Goal: Task Accomplishment & Management: Complete application form

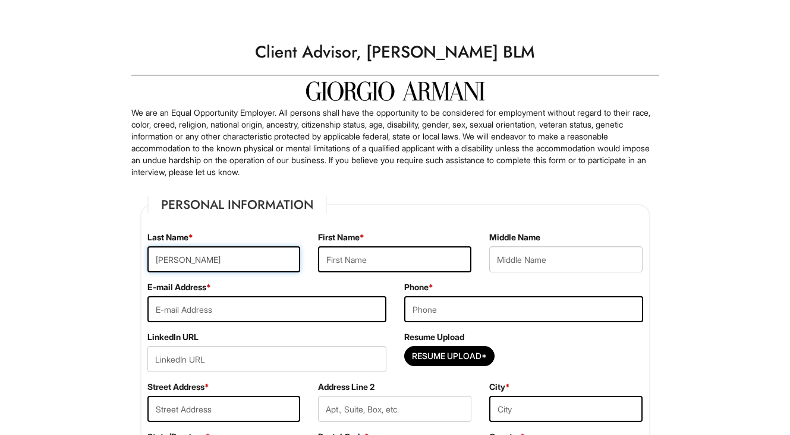
type input "[PERSON_NAME]"
type input "Bryce"
type input "[EMAIL_ADDRESS][DOMAIN_NAME]"
type input "5713855045"
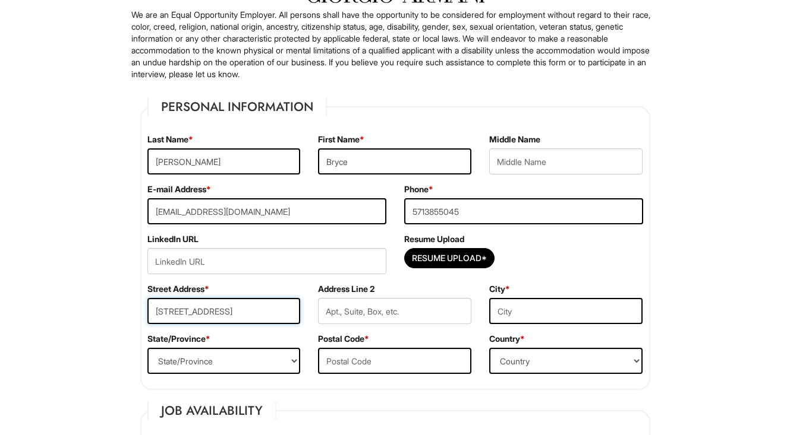
scroll to position [100, 0]
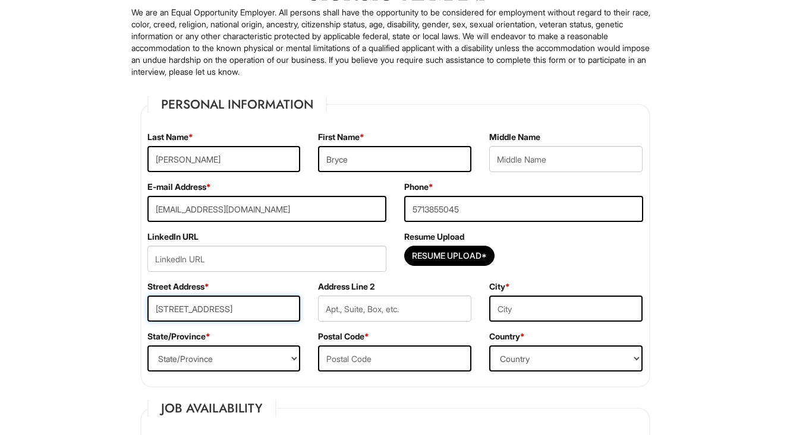
type input "[STREET_ADDRESS]"
type input "Woodbridge"
type input "22192"
select select "VA"
click at [438, 255] on input "Resume Upload*" at bounding box center [449, 256] width 89 height 19
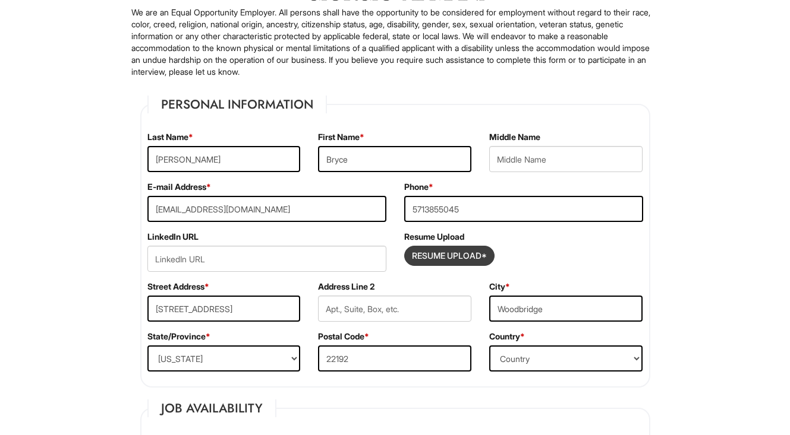
type input "C:\fakepath\Bryce_Ross_Resume_2025.pdf"
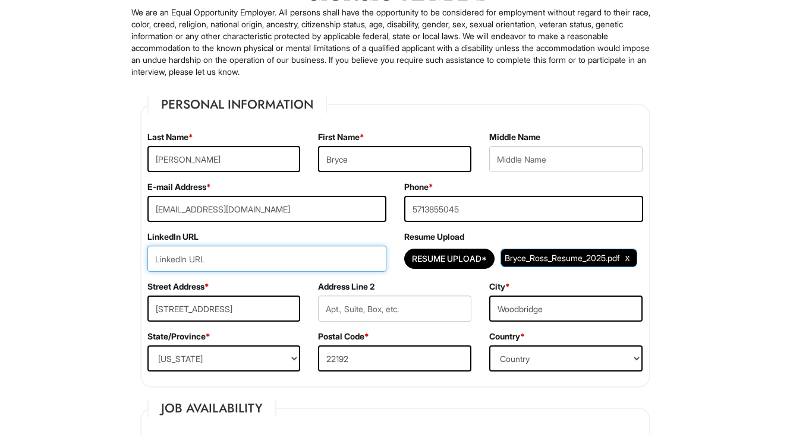
click at [193, 265] on input "url" at bounding box center [266, 259] width 239 height 26
paste input "[DOMAIN_NAME][URL][PERSON_NAME]"
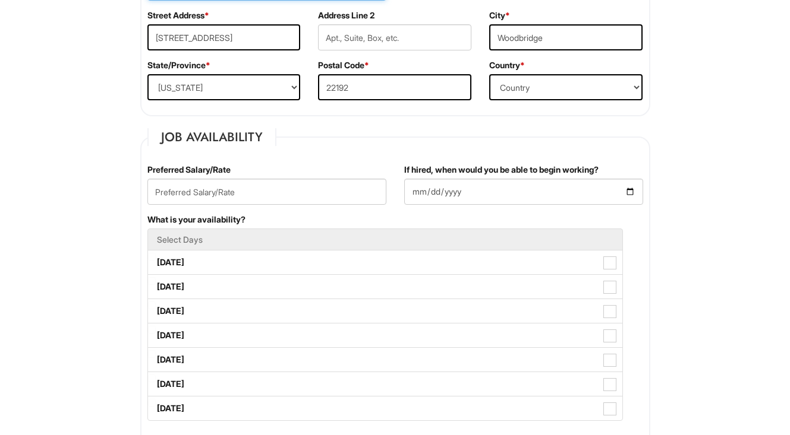
scroll to position [372, 0]
type input "[DOMAIN_NAME][URL][PERSON_NAME]"
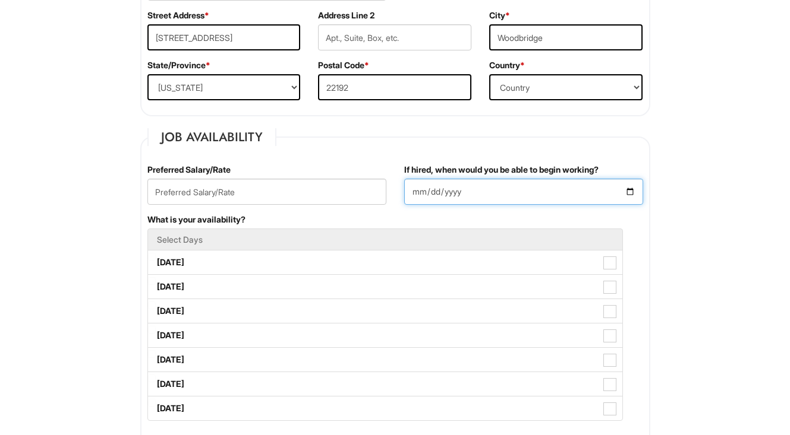
click at [420, 193] on input "If hired, when would you be able to begin working?" at bounding box center [523, 192] width 239 height 26
type input "[DATE]"
click at [513, 219] on div "What is your availability? Select Days [DATE] [DATE] [DATE] [DATE] [DATE] [DATE…" at bounding box center [394, 323] width 513 height 219
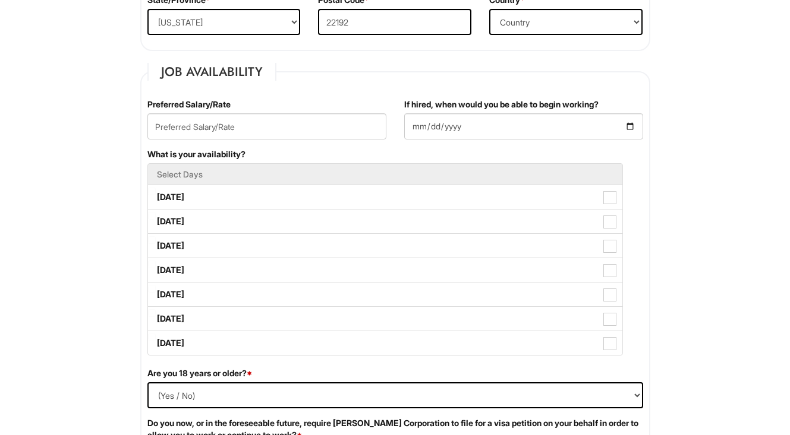
scroll to position [438, 0]
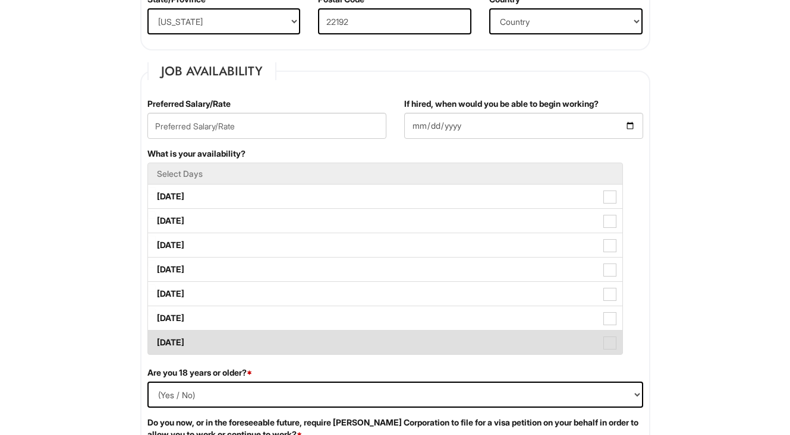
click at [610, 342] on span at bounding box center [609, 343] width 13 height 13
click at [156, 341] on Available_Sunday "[DATE]" at bounding box center [152, 337] width 8 height 8
checkbox Available_Sunday "true"
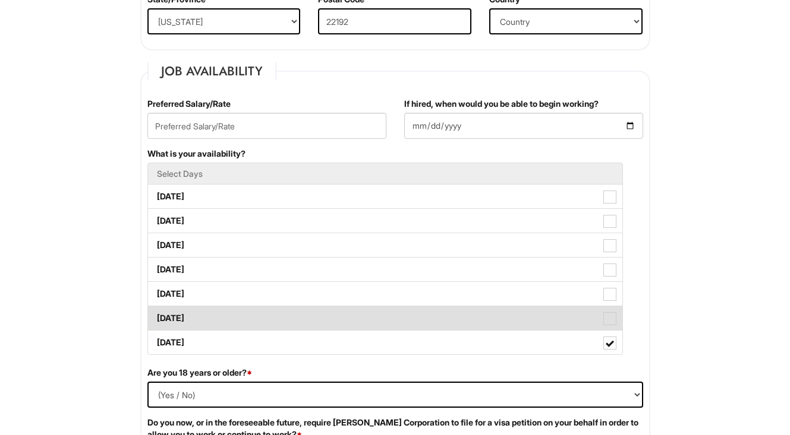
click at [609, 322] on span at bounding box center [609, 318] width 13 height 13
click at [156, 317] on Available_Saturday "[DATE]" at bounding box center [152, 313] width 8 height 8
checkbox Available_Saturday "true"
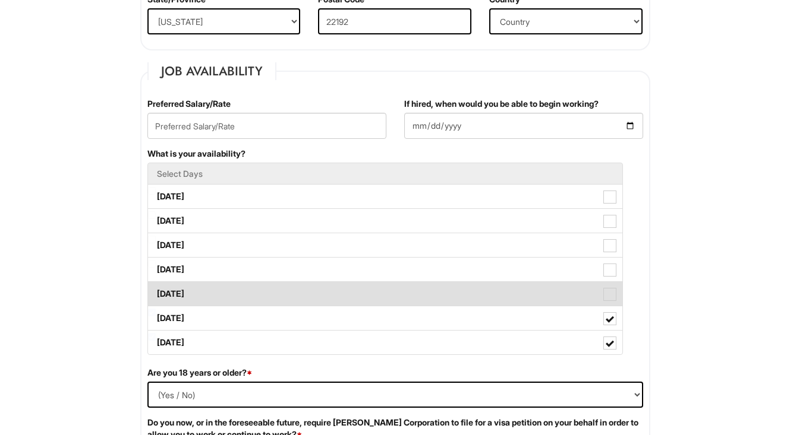
click at [607, 295] on span at bounding box center [609, 294] width 13 height 13
click at [156, 292] on Available_Friday "[DATE]" at bounding box center [152, 289] width 8 height 8
checkbox Available_Friday "true"
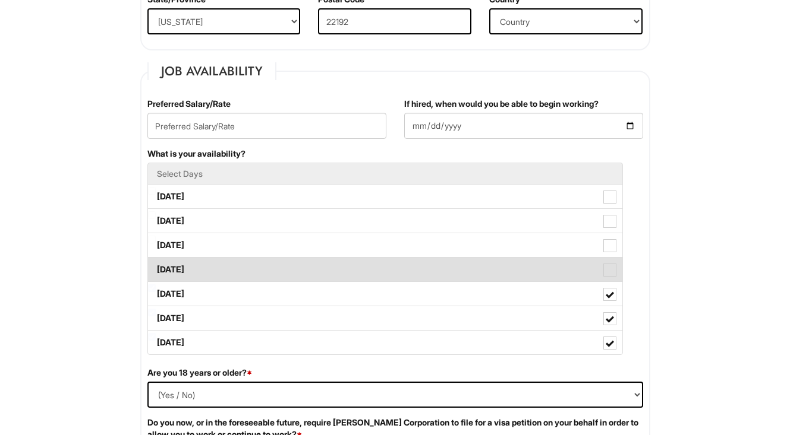
click at [607, 269] on span at bounding box center [609, 270] width 13 height 13
click at [156, 268] on Available_Thursday "[DATE]" at bounding box center [152, 264] width 8 height 8
checkbox Available_Thursday "true"
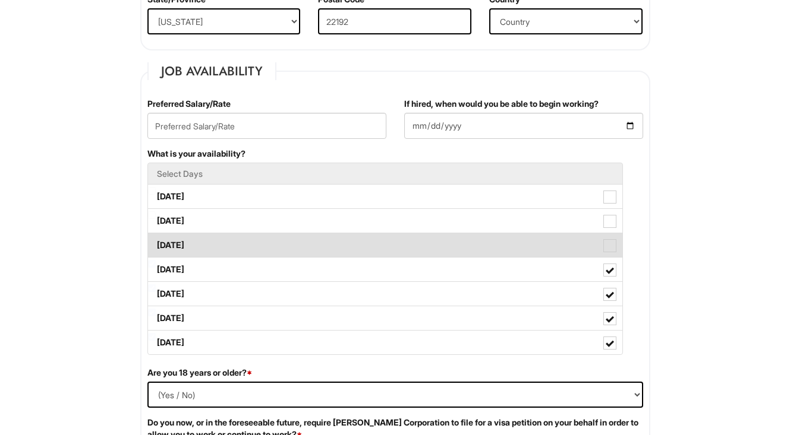
click at [608, 239] on label "[DATE]" at bounding box center [385, 245] width 474 height 24
click at [156, 239] on Available_Wednesday "[DATE]" at bounding box center [152, 240] width 8 height 8
checkbox Available_Wednesday "true"
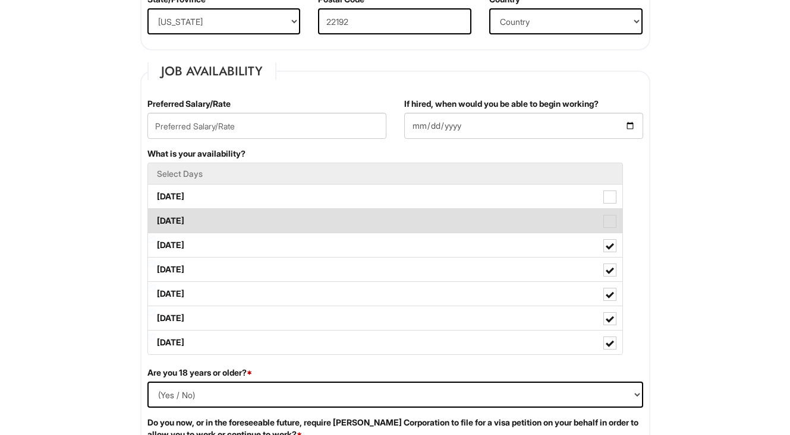
click at [608, 223] on span at bounding box center [609, 221] width 13 height 13
click at [156, 219] on Available_Tuesday "[DATE]" at bounding box center [152, 215] width 8 height 8
checkbox Available_Tuesday "true"
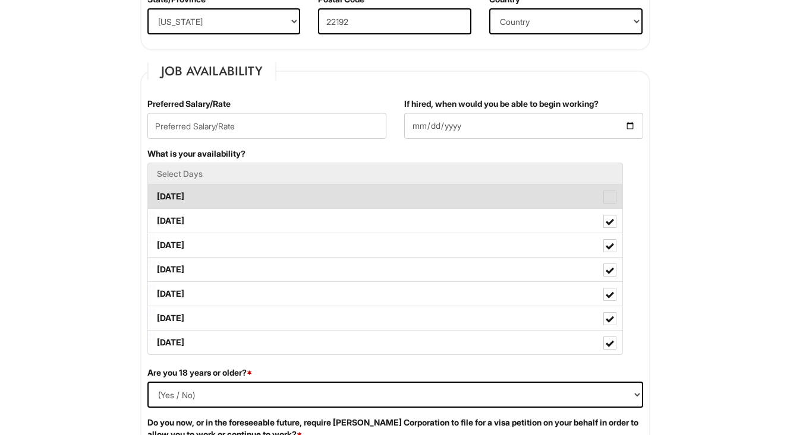
click at [608, 198] on span at bounding box center [609, 197] width 13 height 13
click at [156, 195] on Available_Monday "[DATE]" at bounding box center [152, 191] width 8 height 8
checkbox Available_Monday "true"
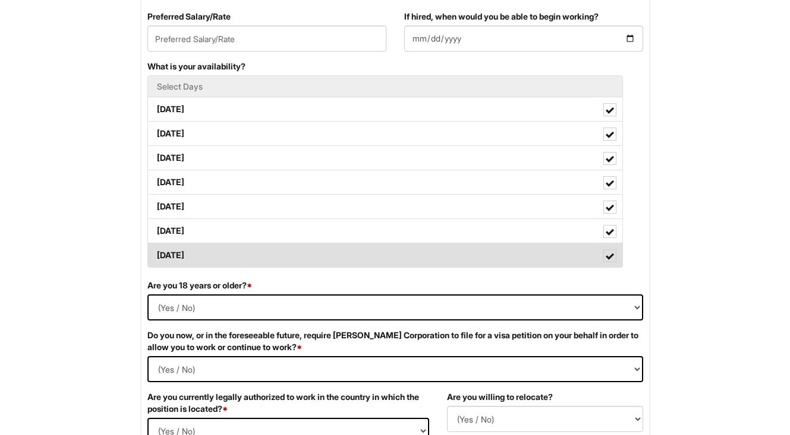
scroll to position [526, 0]
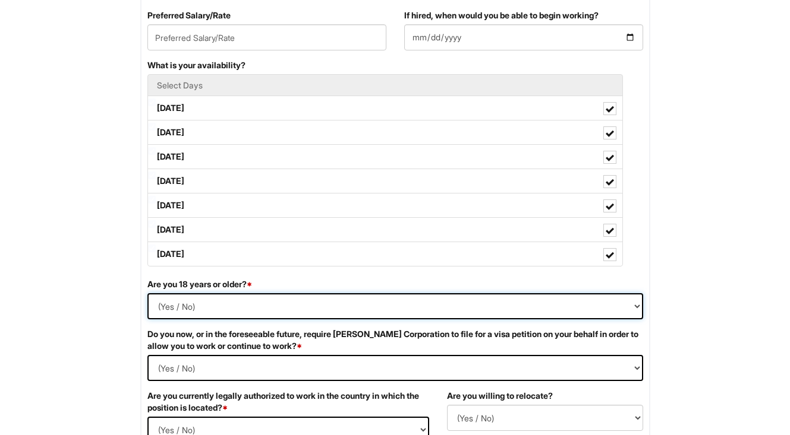
select select "Yes"
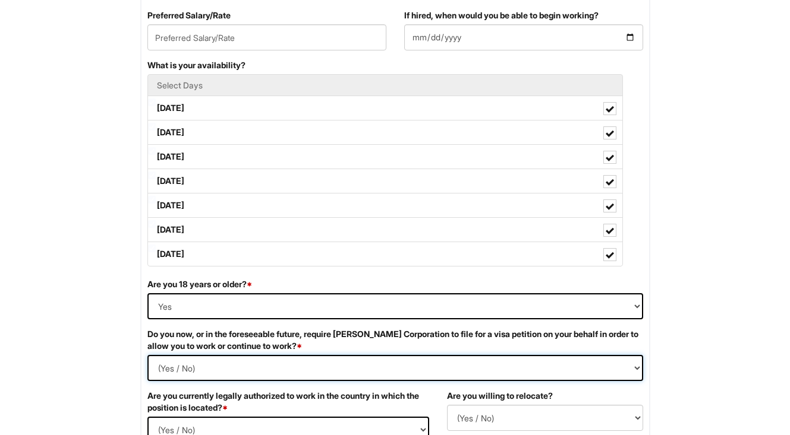
select Required "No"
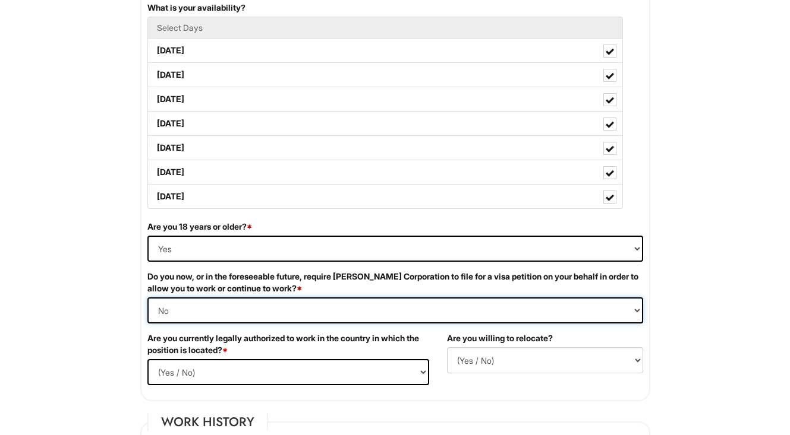
scroll to position [646, 0]
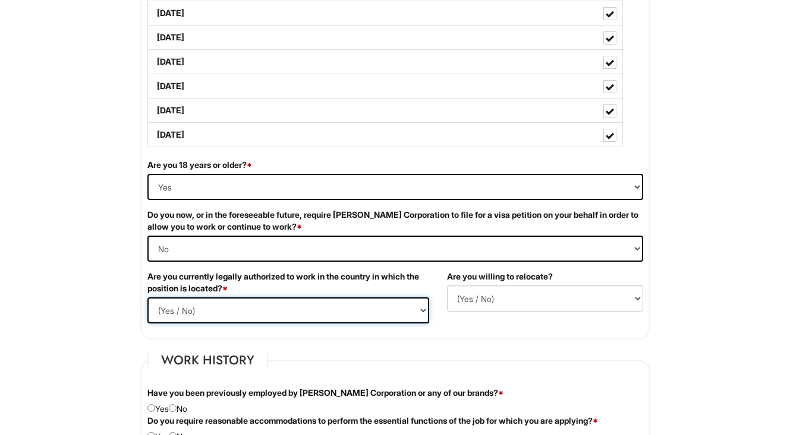
select select "Yes"
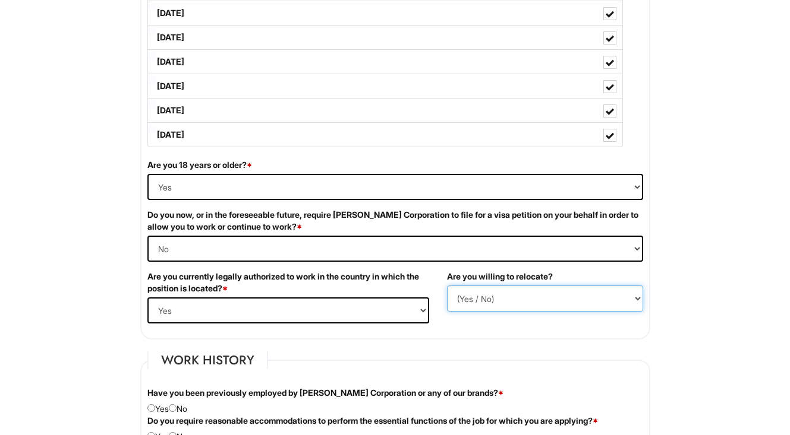
select select "N"
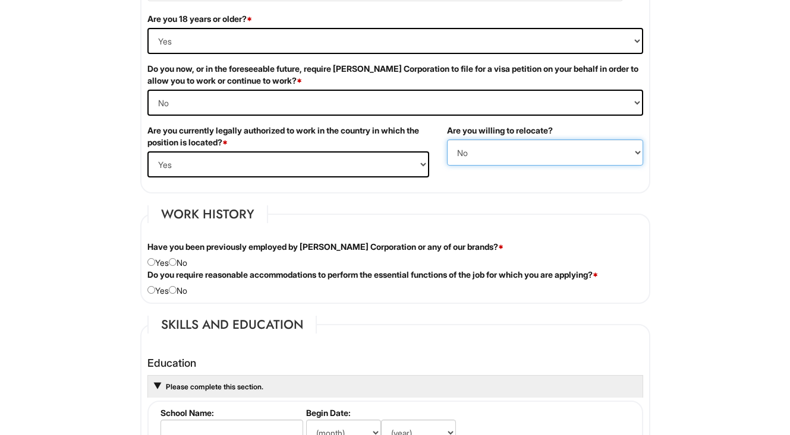
scroll to position [807, 0]
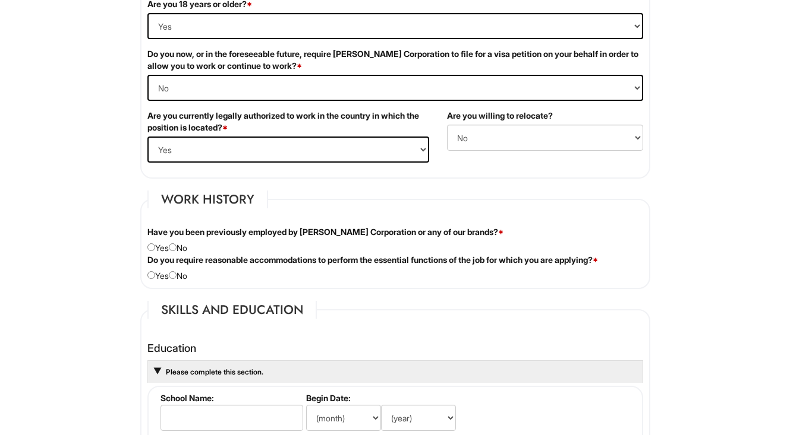
click at [176, 247] on input "radio" at bounding box center [173, 248] width 8 height 8
radio input "true"
click at [176, 273] on input "radio" at bounding box center [173, 275] width 8 height 8
radio input "true"
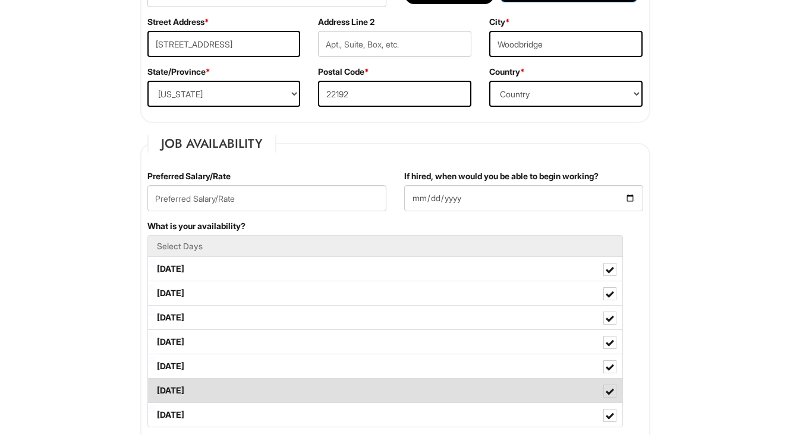
scroll to position [340, 0]
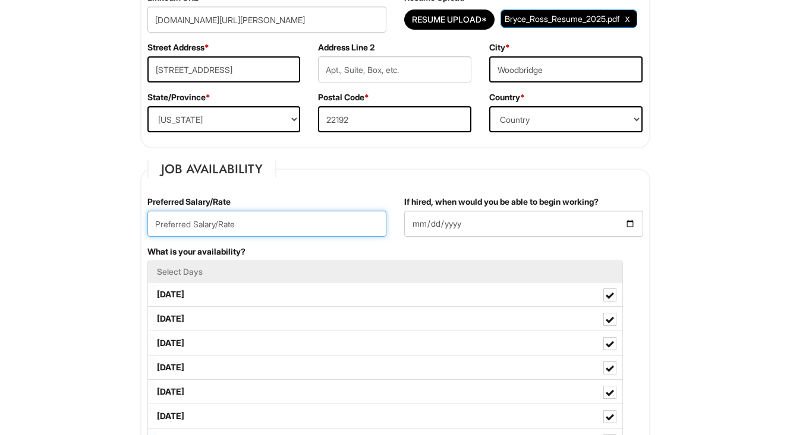
click at [264, 223] on input "text" at bounding box center [266, 224] width 239 height 26
type input "41,600"
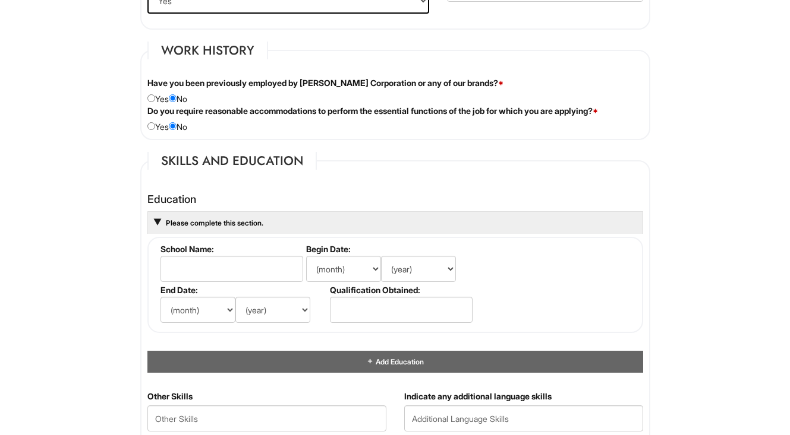
scroll to position [957, 0]
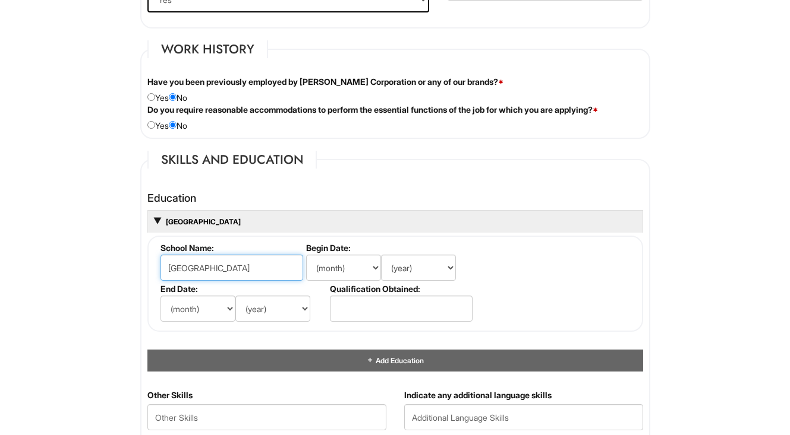
type input "[GEOGRAPHIC_DATA]"
select select "8"
select select "2021"
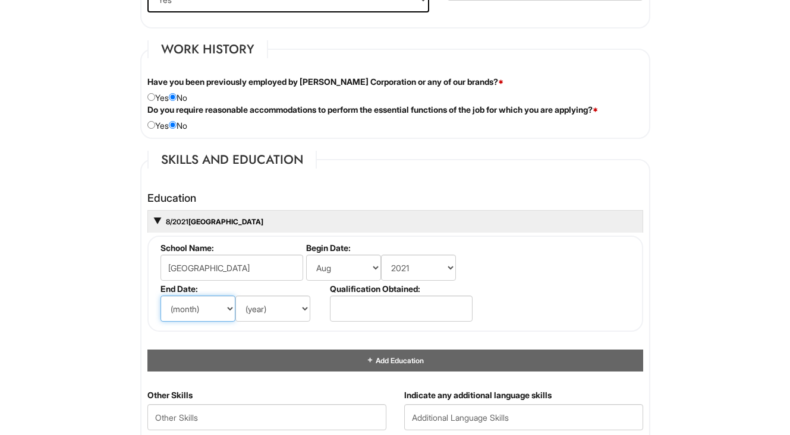
select select "12"
select select "2024"
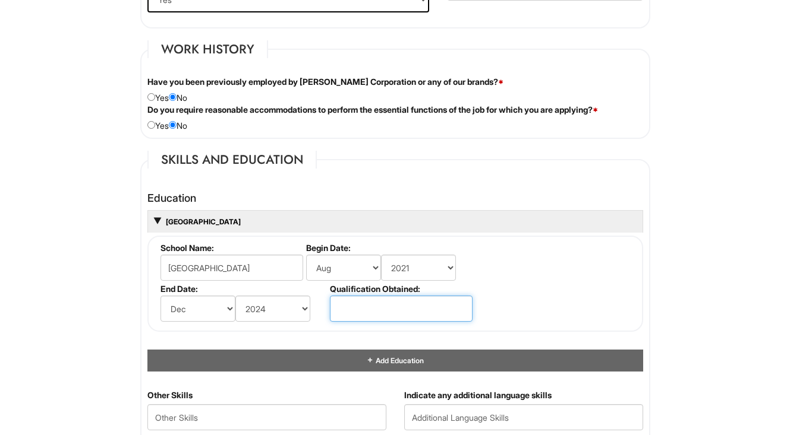
click at [358, 303] on input "text" at bounding box center [401, 309] width 143 height 26
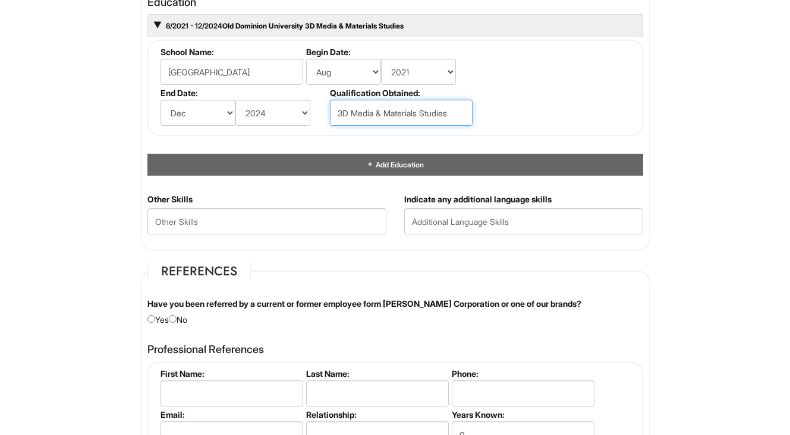
scroll to position [1155, 0]
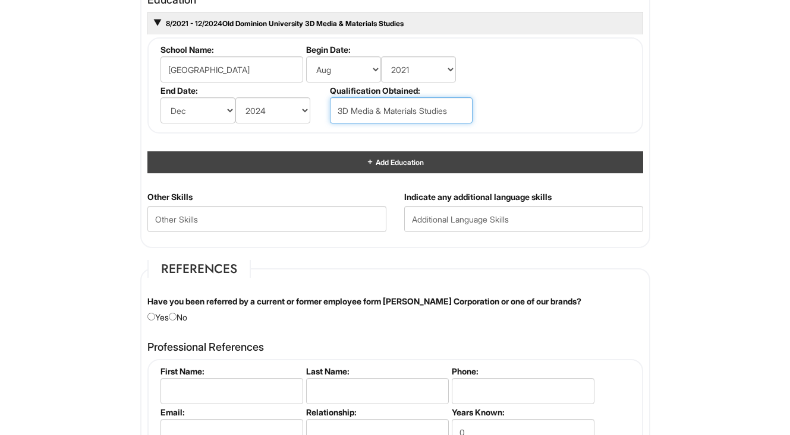
type input "3D Media & Materials Studies"
click at [382, 153] on div "Add Education" at bounding box center [394, 162] width 495 height 22
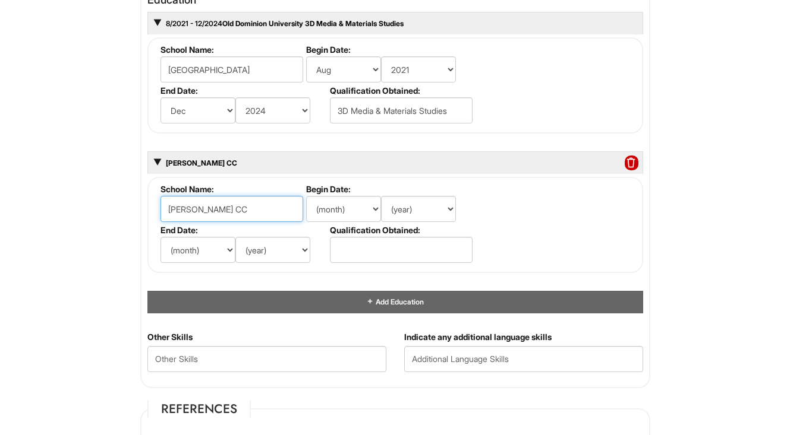
click at [195, 210] on input "[PERSON_NAME] CC" at bounding box center [231, 209] width 143 height 26
type input "[PERSON_NAME] CC"
select select "8"
select select "2020"
select select "5"
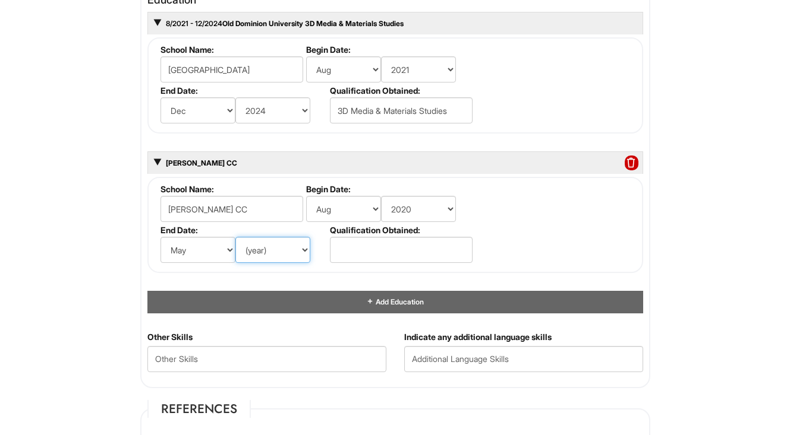
select select "2021"
click at [381, 251] on input "text" at bounding box center [401, 250] width 143 height 26
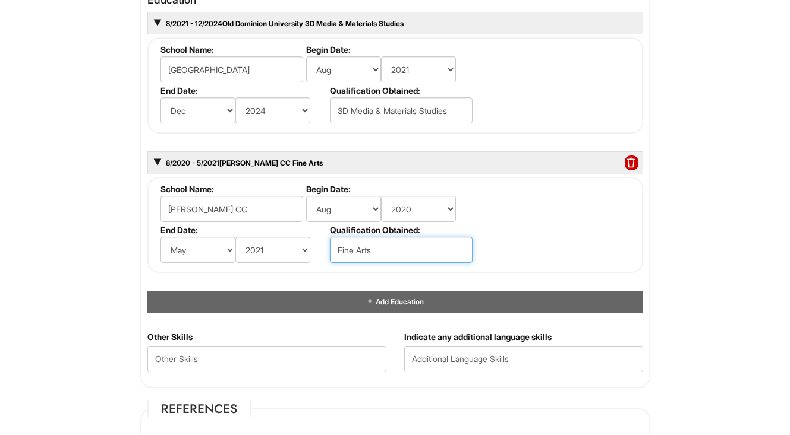
type input "Fine Arts"
click at [575, 214] on fieldset "School Name: [PERSON_NAME] CC Begin Date: (month) Jan Feb Mar Apr May Jun [DATE…" at bounding box center [394, 225] width 495 height 96
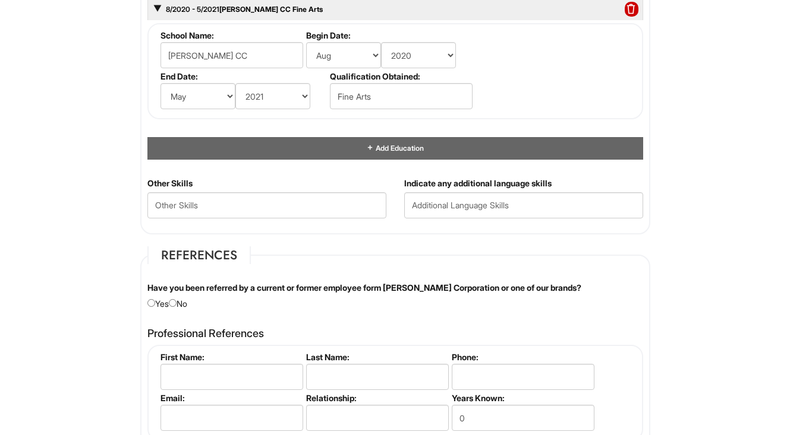
scroll to position [1313, 0]
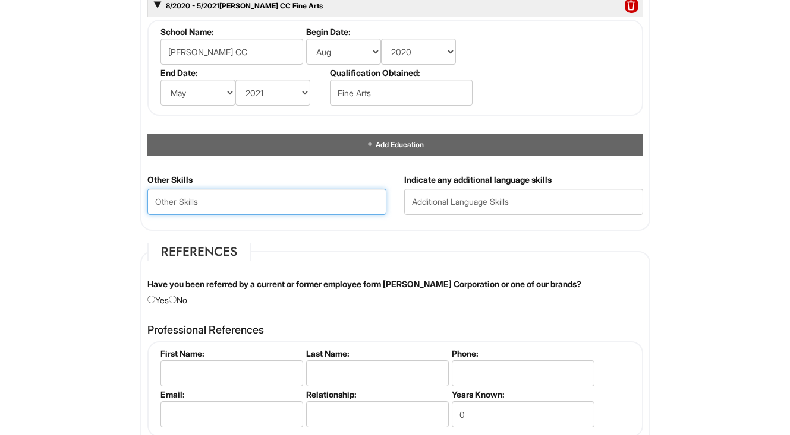
click at [190, 202] on Skills "text" at bounding box center [266, 202] width 239 height 26
click at [331, 200] on Skills "Fashion Design, Sewing, Drawing, Painting, photoshop" at bounding box center [266, 202] width 239 height 26
type Skills "Fashion Design, Sewing, Drawing, Painting, Photoshop"
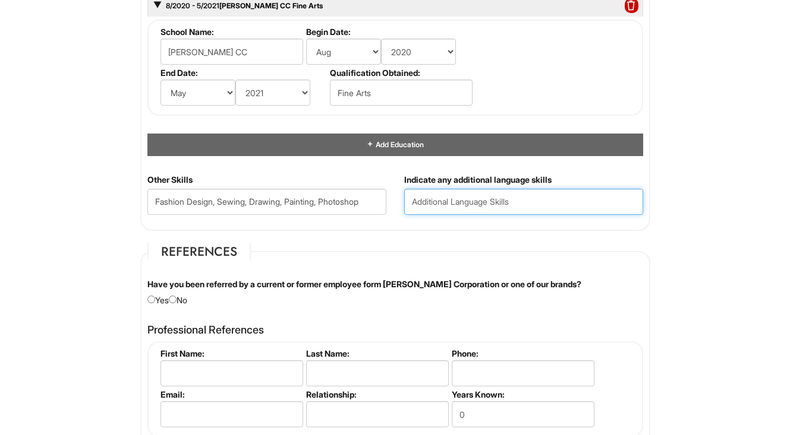
click at [457, 197] on input "text" at bounding box center [523, 202] width 239 height 26
click at [439, 266] on fieldset "References Have you been referred by a current or former employee form [PERSON_…" at bounding box center [395, 410] width 510 height 334
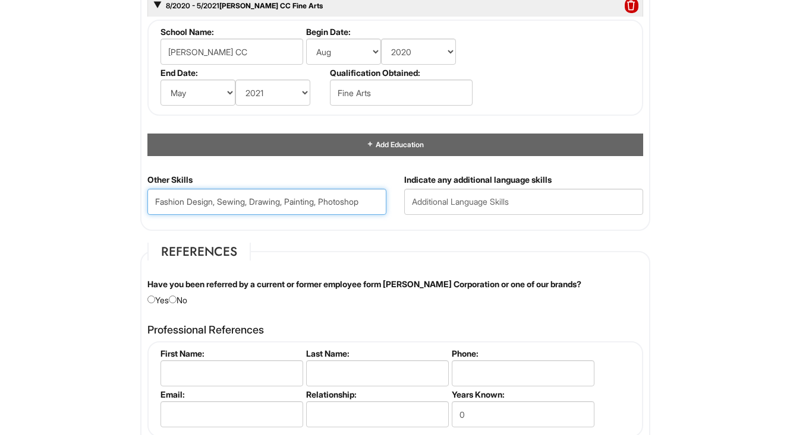
click at [220, 198] on Skills "Fashion Design, Sewing, Drawing, Painting, Photoshop" at bounding box center [266, 202] width 239 height 26
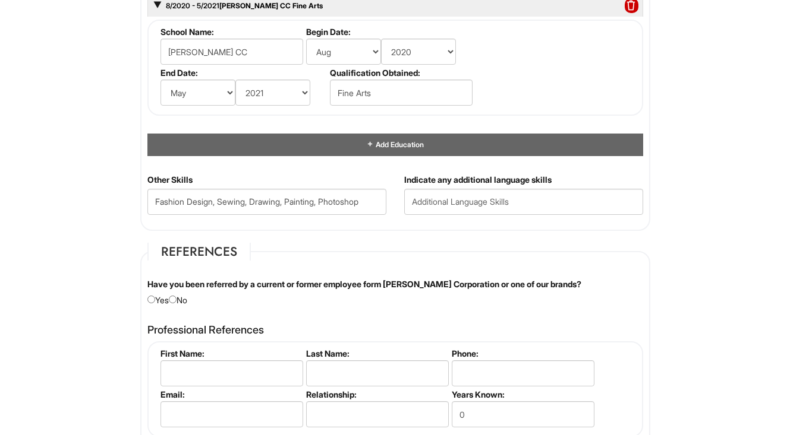
click at [341, 219] on div "Other Skills Fashion Design, Sewing, Drawing, Painting, Photoshop" at bounding box center [266, 199] width 257 height 50
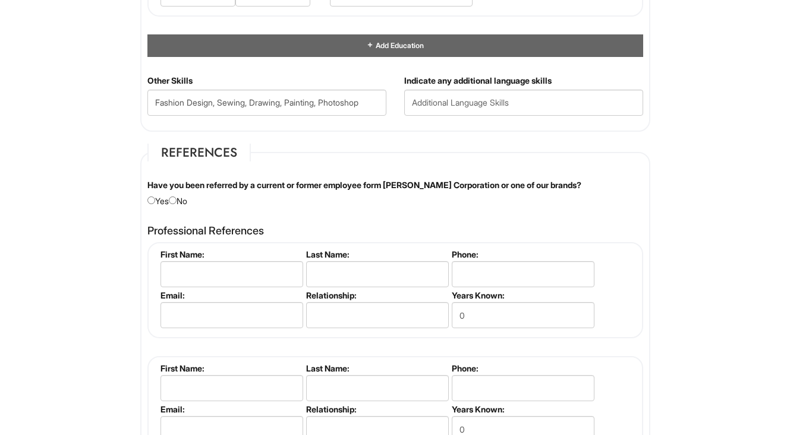
scroll to position [1415, 0]
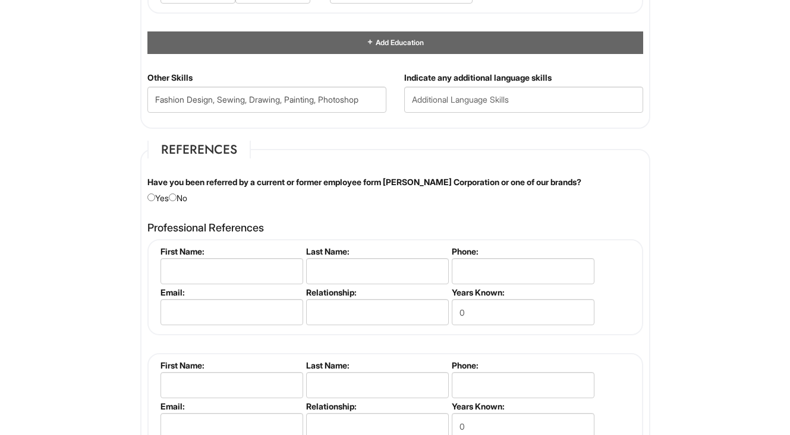
click at [176, 195] on input "radio" at bounding box center [173, 198] width 8 height 8
radio input "true"
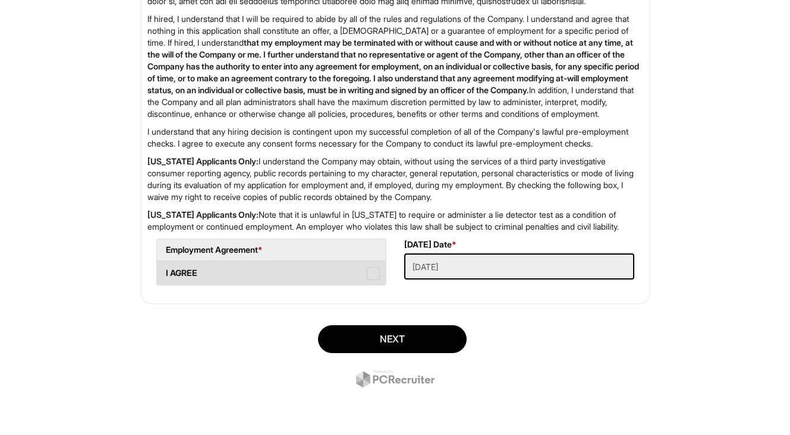
scroll to position [2067, 0]
click at [375, 276] on span at bounding box center [373, 273] width 13 height 13
click at [165, 271] on AGREE "I AGREE" at bounding box center [161, 268] width 8 height 8
checkbox AGREE "true"
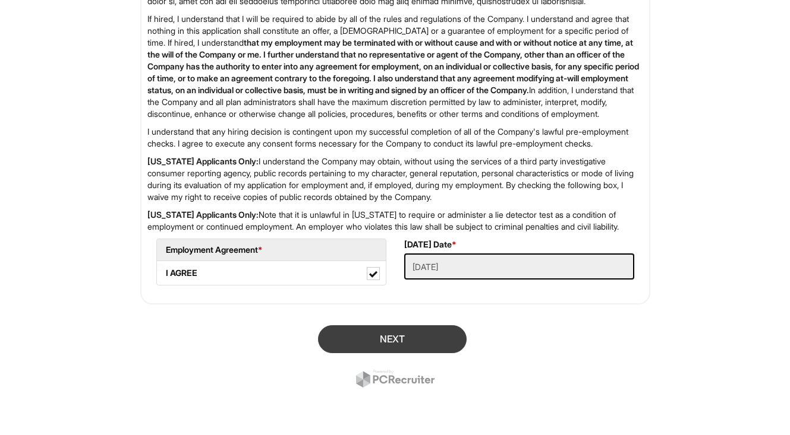
click at [389, 339] on button "Next" at bounding box center [392, 340] width 149 height 28
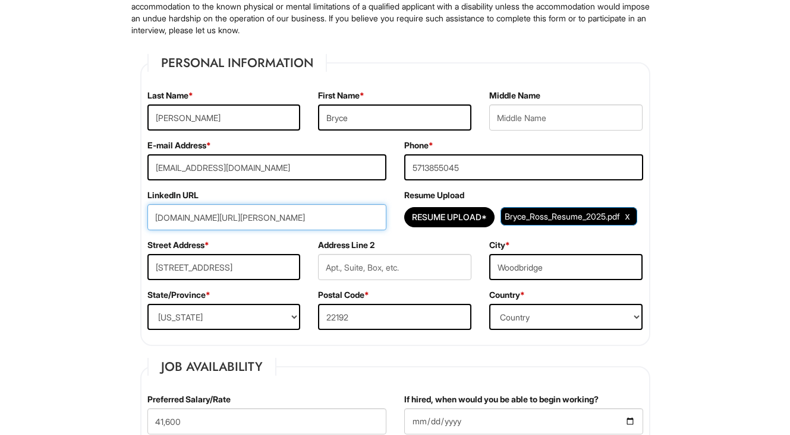
click at [156, 217] on input "[DOMAIN_NAME][URL][PERSON_NAME]" at bounding box center [266, 217] width 239 height 26
type input "[URL][DOMAIN_NAME][PERSON_NAME]"
click at [522, 201] on div "Resume Upload Resume Upload* Bryce_Ross_Resume_2025.pdf" at bounding box center [523, 215] width 257 height 50
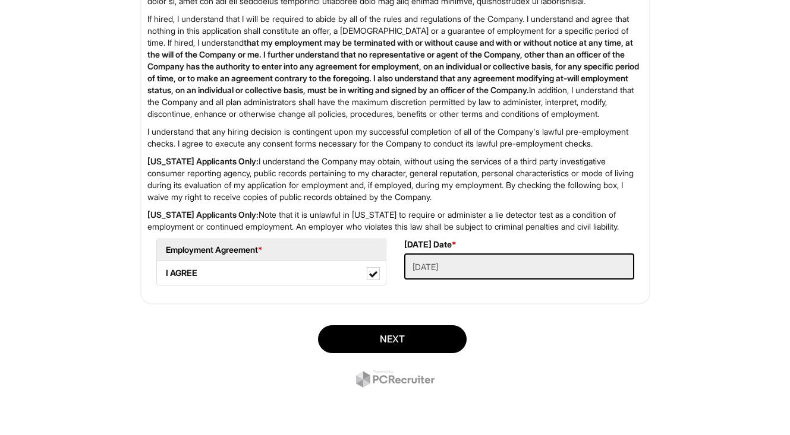
scroll to position [2067, 0]
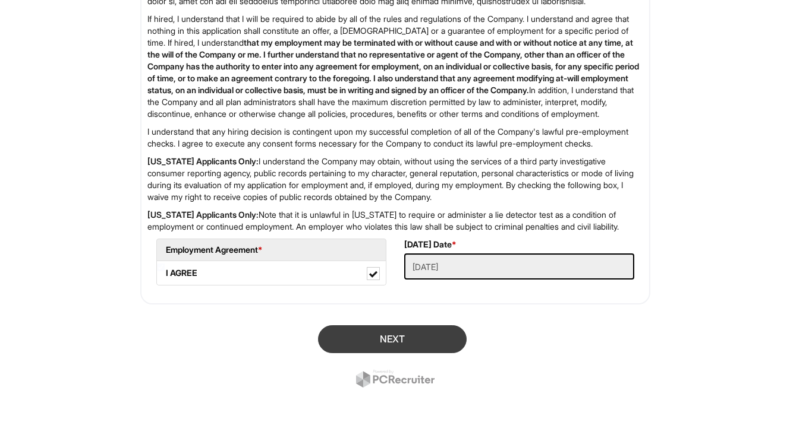
click at [428, 337] on button "Next" at bounding box center [392, 340] width 149 height 28
click at [428, 337] on div "Review Required Fields" at bounding box center [395, 358] width 528 height 83
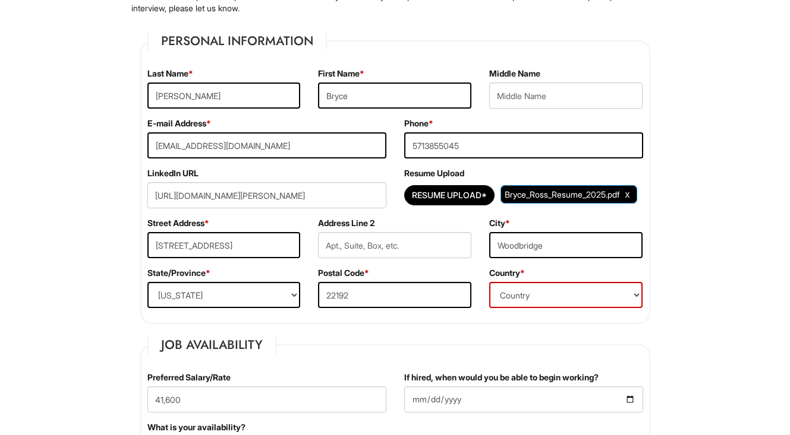
scroll to position [181, 0]
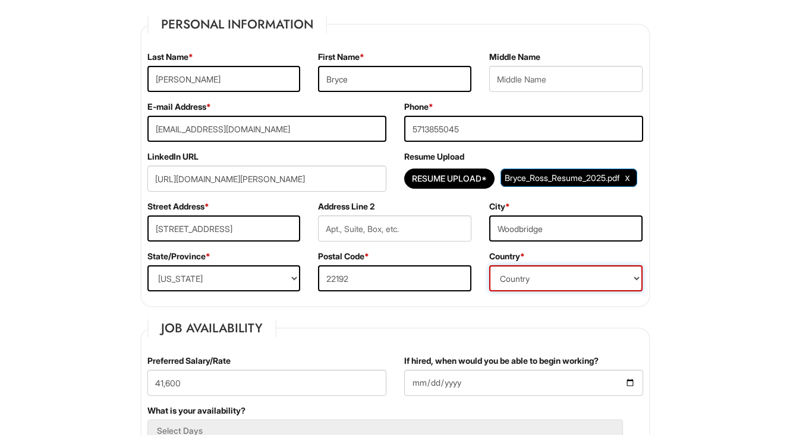
select select "[GEOGRAPHIC_DATA]"
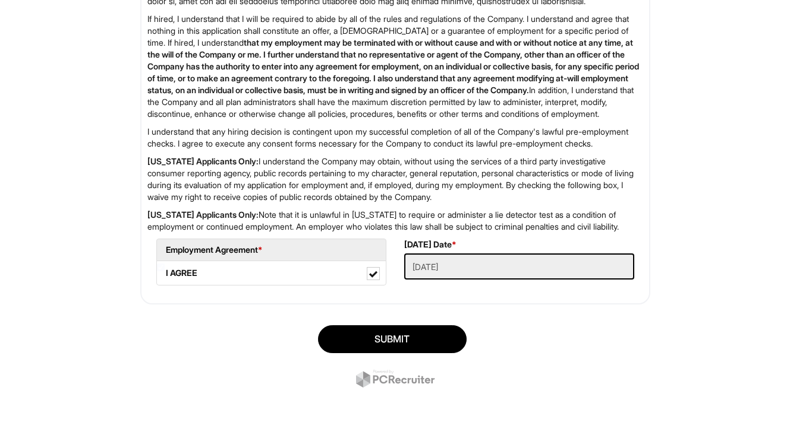
scroll to position [2067, 0]
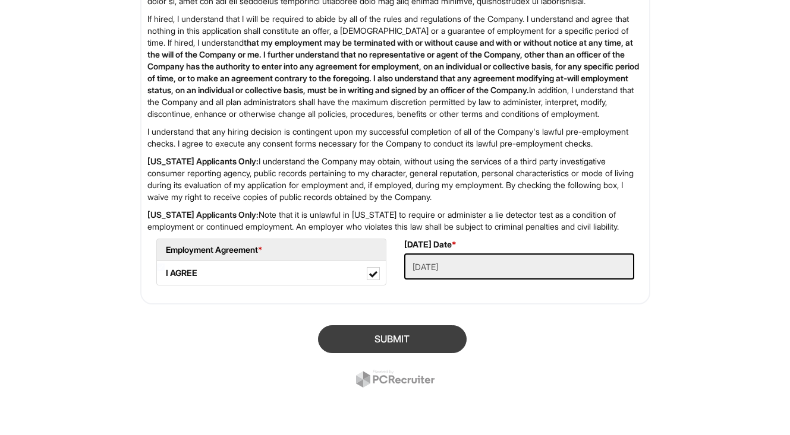
click at [424, 339] on button "SUBMIT" at bounding box center [392, 340] width 149 height 28
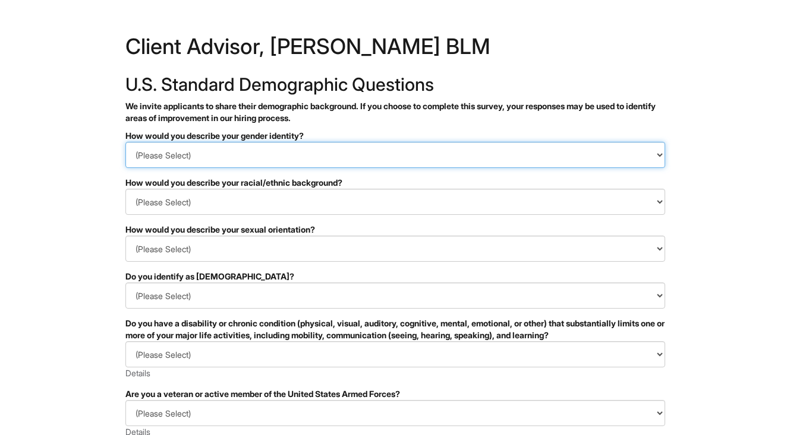
select select "Man"
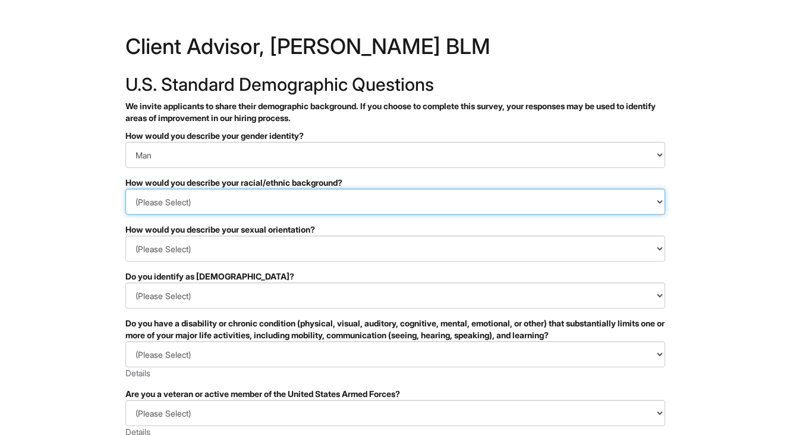
select select "I prefer to self-describe"
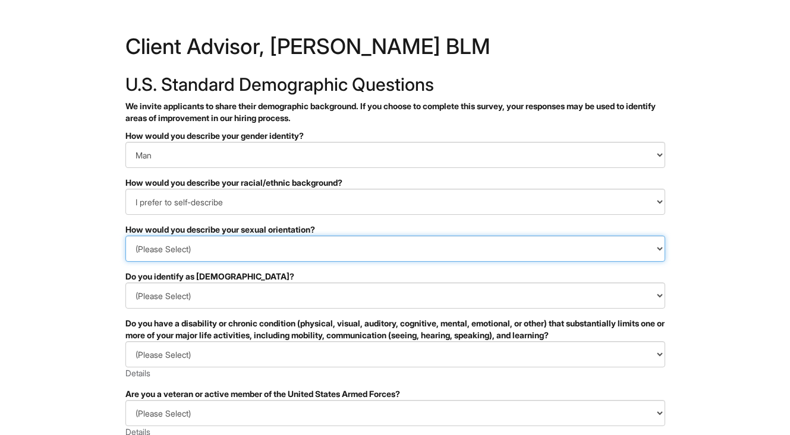
select select "Asexual"
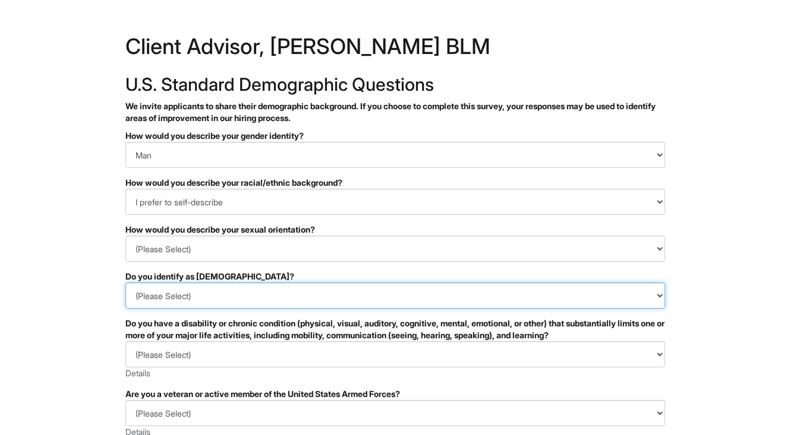
select select "No"
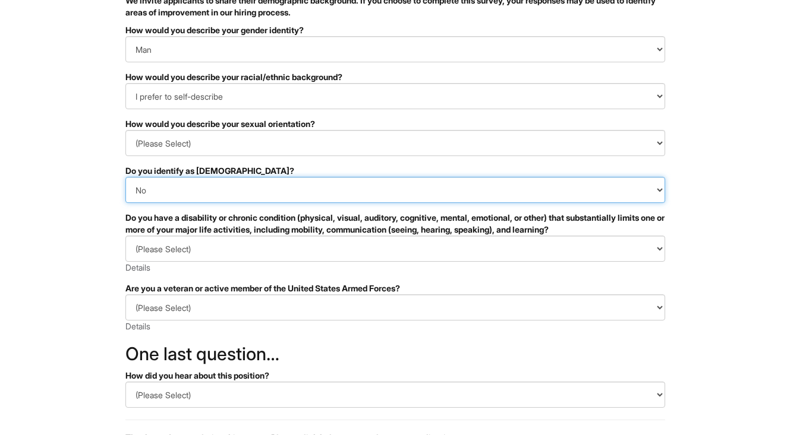
scroll to position [113, 0]
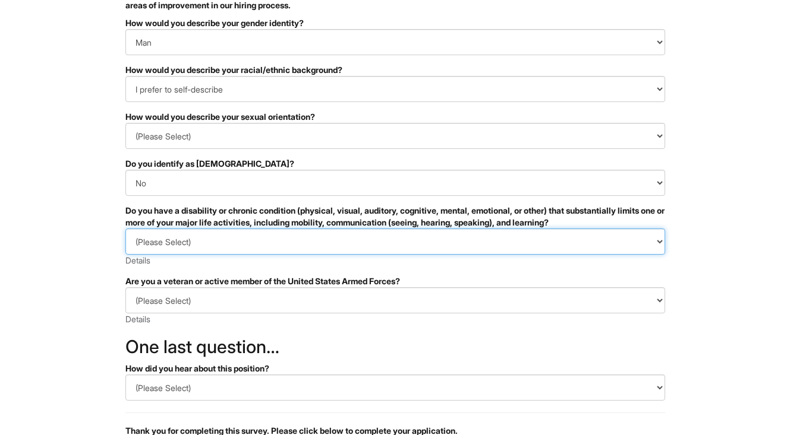
select select "NO, I DON'T HAVE A DISABILITY"
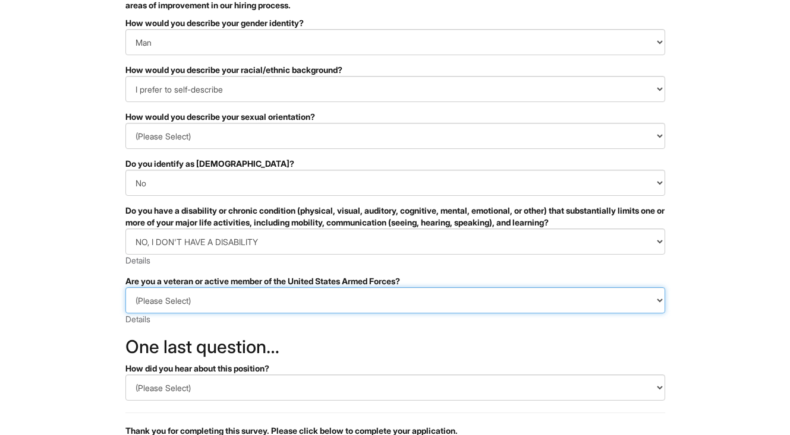
select select "I AM NOT A PROTECTED VETERAN"
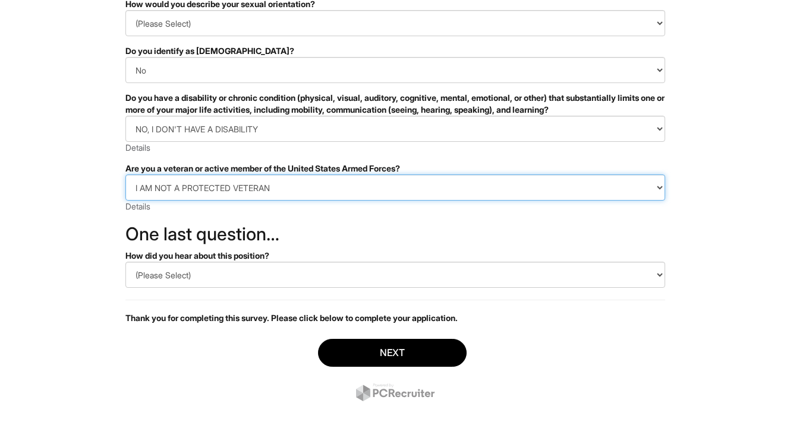
scroll to position [227, 0]
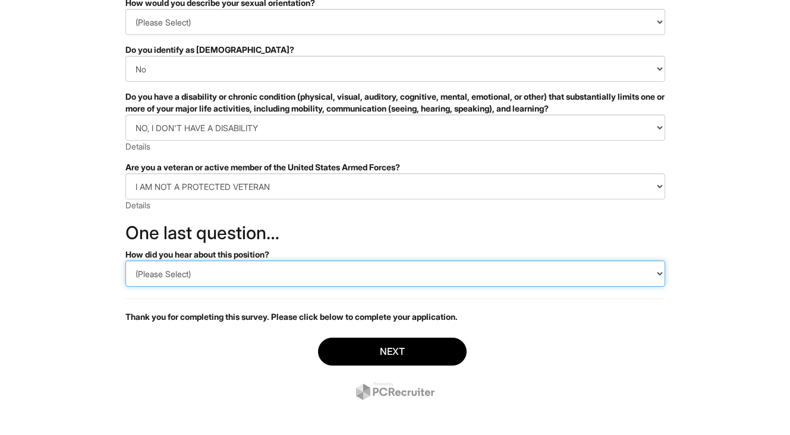
select select "LinkedIn"
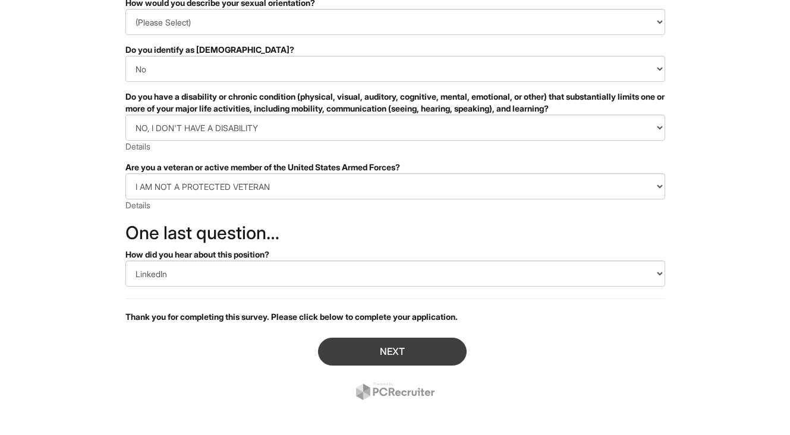
click at [355, 349] on button "Next" at bounding box center [392, 352] width 149 height 28
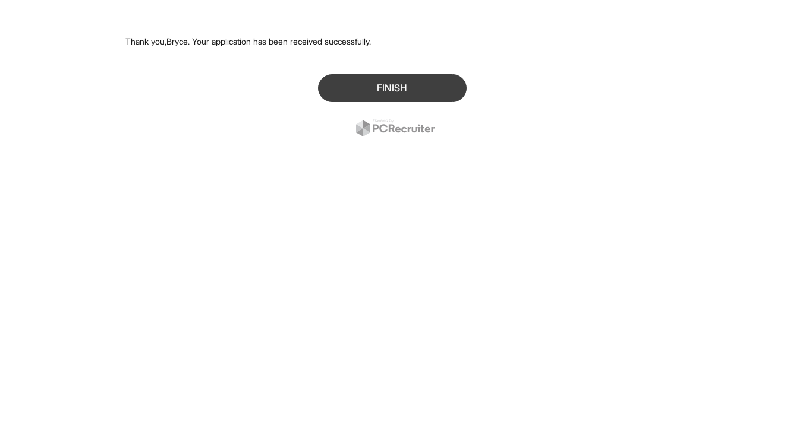
click at [368, 90] on button "Finish" at bounding box center [392, 88] width 149 height 28
